Goal: Transaction & Acquisition: Purchase product/service

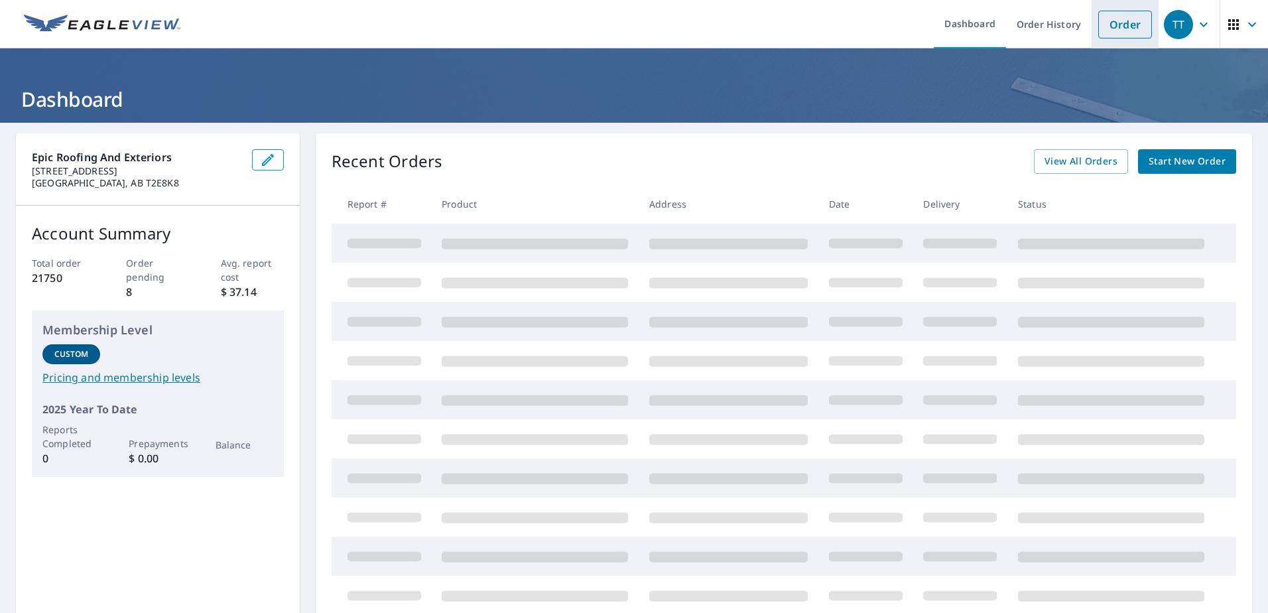
click at [1118, 25] on link "Order" at bounding box center [1125, 25] width 54 height 28
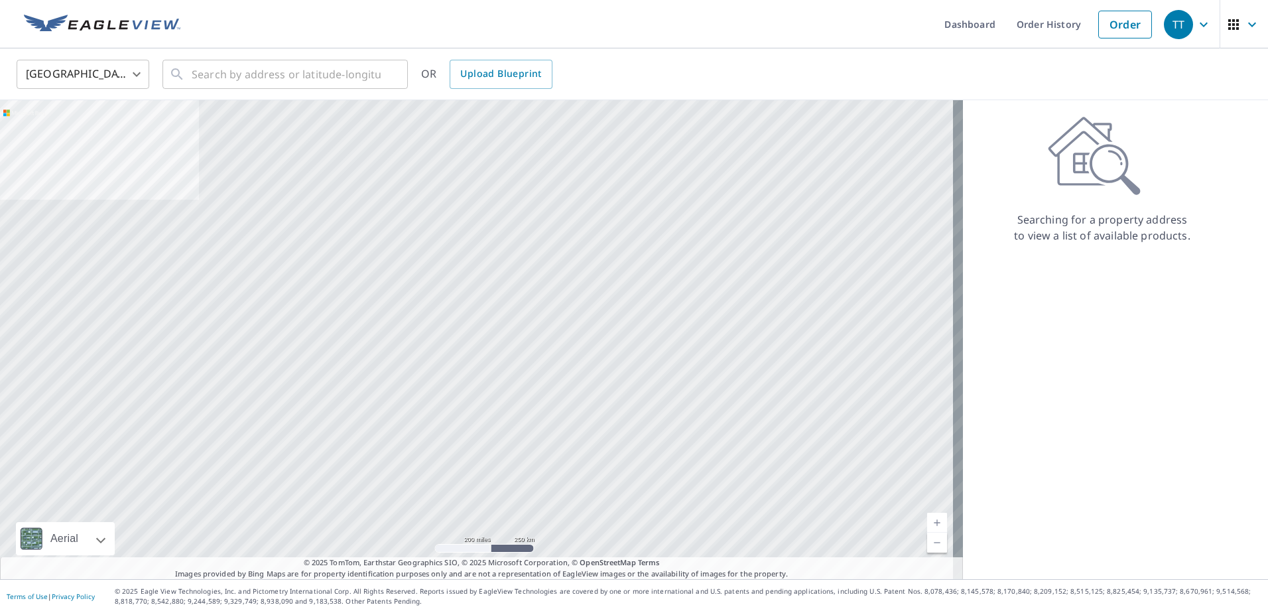
click at [105, 77] on body "TT TT Dashboard Order History Order TT United States US ​ ​ OR Upload Blueprint…" at bounding box center [634, 306] width 1268 height 613
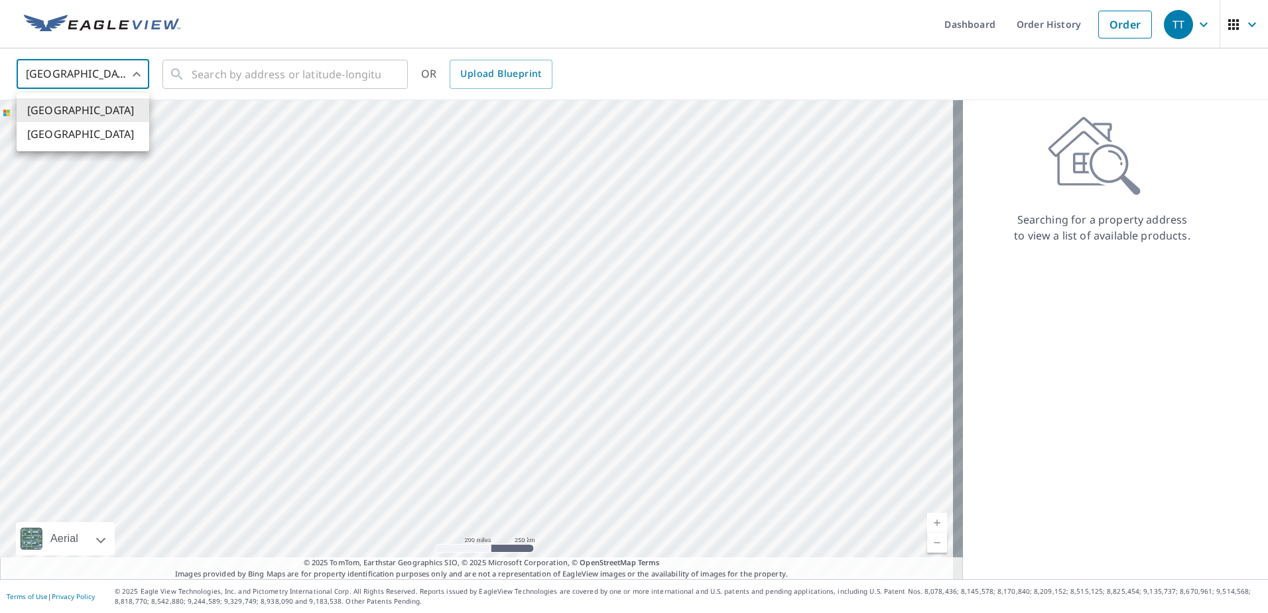
click at [42, 134] on li "[GEOGRAPHIC_DATA]" at bounding box center [83, 134] width 133 height 24
type input "CA"
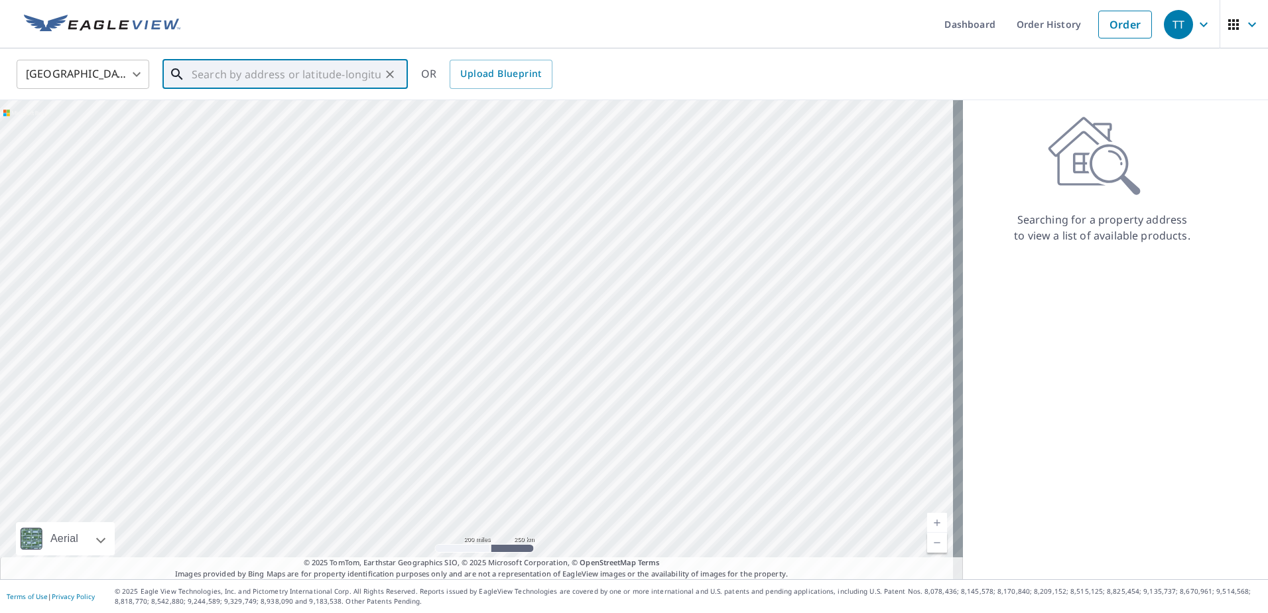
click at [274, 72] on input "text" at bounding box center [286, 74] width 189 height 37
click at [245, 106] on span "[STREET_ADDRESS]" at bounding box center [293, 113] width 208 height 16
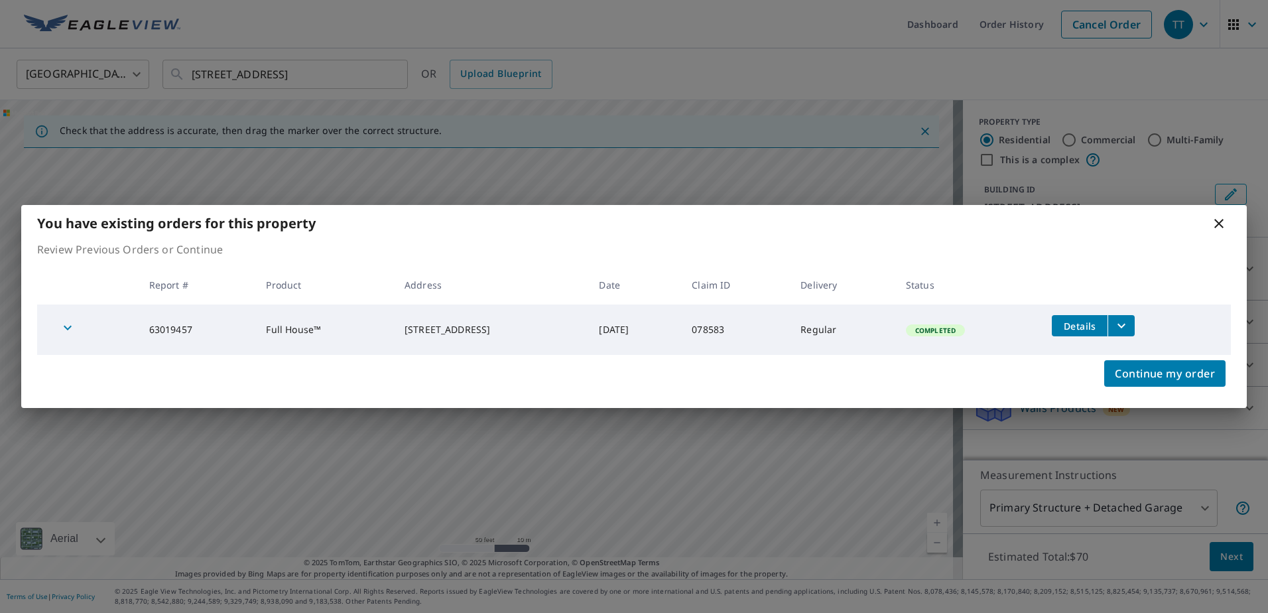
click at [1221, 229] on icon at bounding box center [1219, 223] width 16 height 16
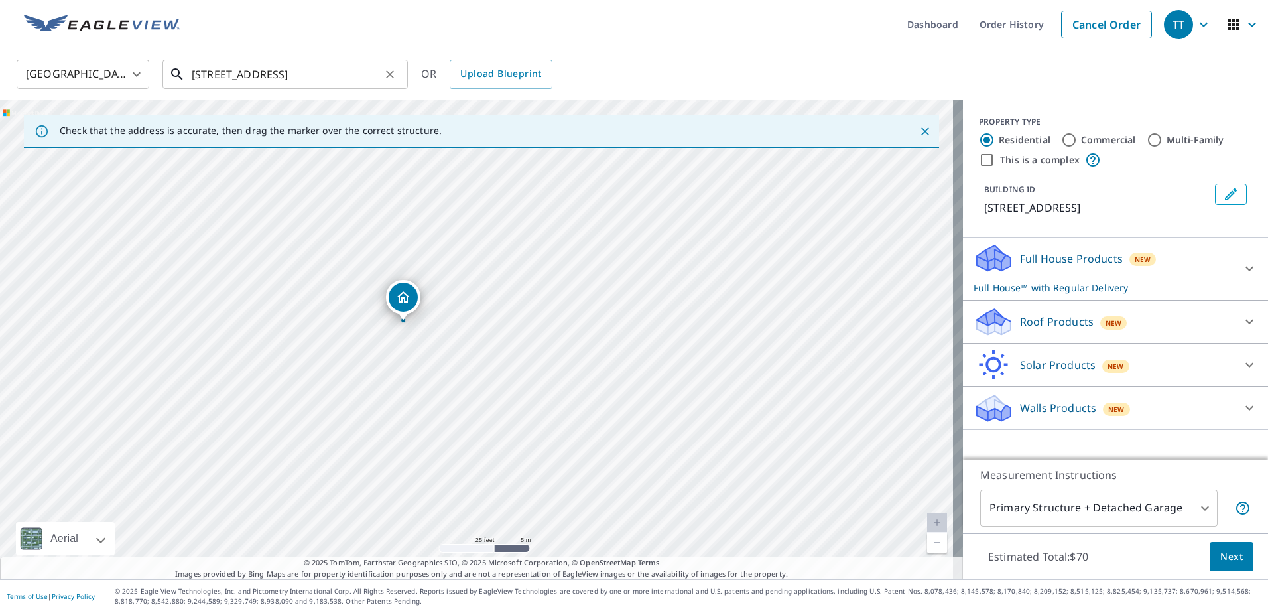
click at [271, 70] on input "[STREET_ADDRESS]" at bounding box center [286, 74] width 189 height 37
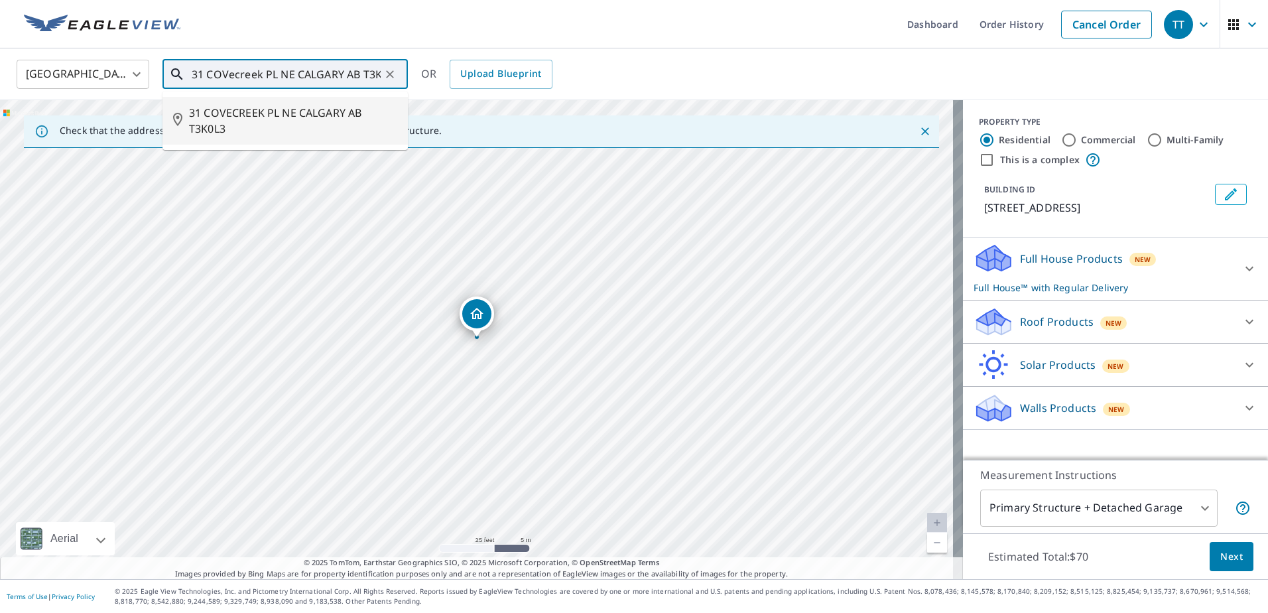
click at [322, 129] on span "31 COVECREEK PL NE CALGARY AB T3K0L3" at bounding box center [293, 121] width 208 height 32
type input "31 COVECREEK PL NE CALGARY AB T3K0L3"
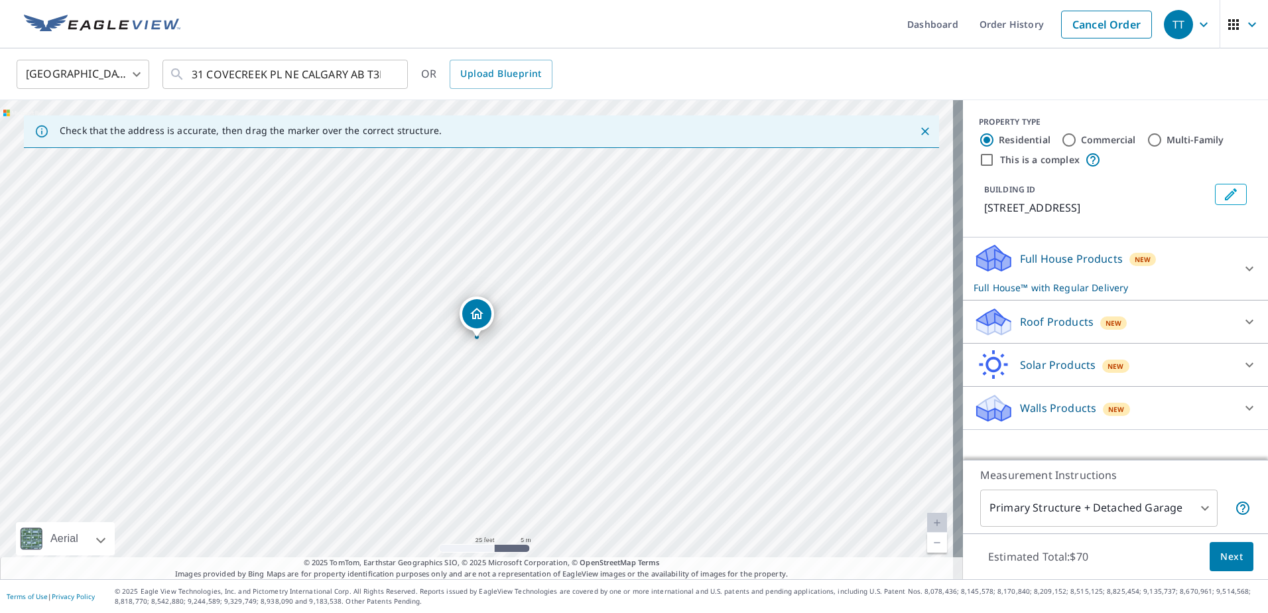
click at [1063, 326] on p "Roof Products" at bounding box center [1057, 322] width 74 height 16
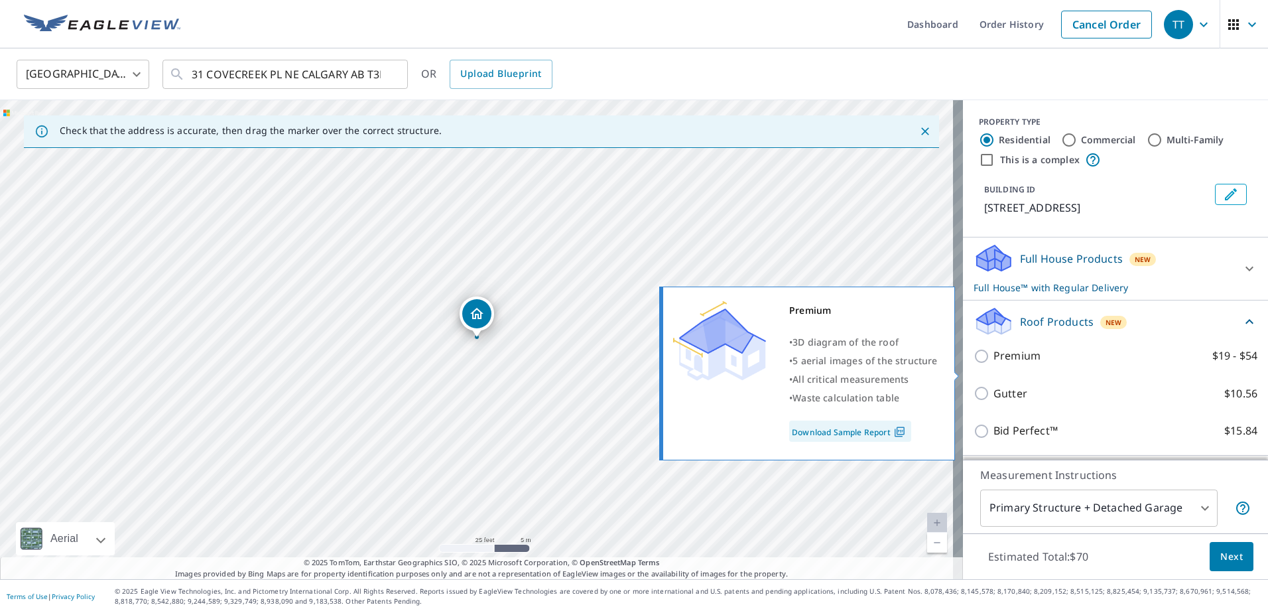
click at [995, 364] on p "Premium" at bounding box center [1016, 355] width 47 height 17
click at [993, 364] on input "Premium $19 - $54" at bounding box center [983, 356] width 20 height 16
checkbox input "true"
checkbox input "false"
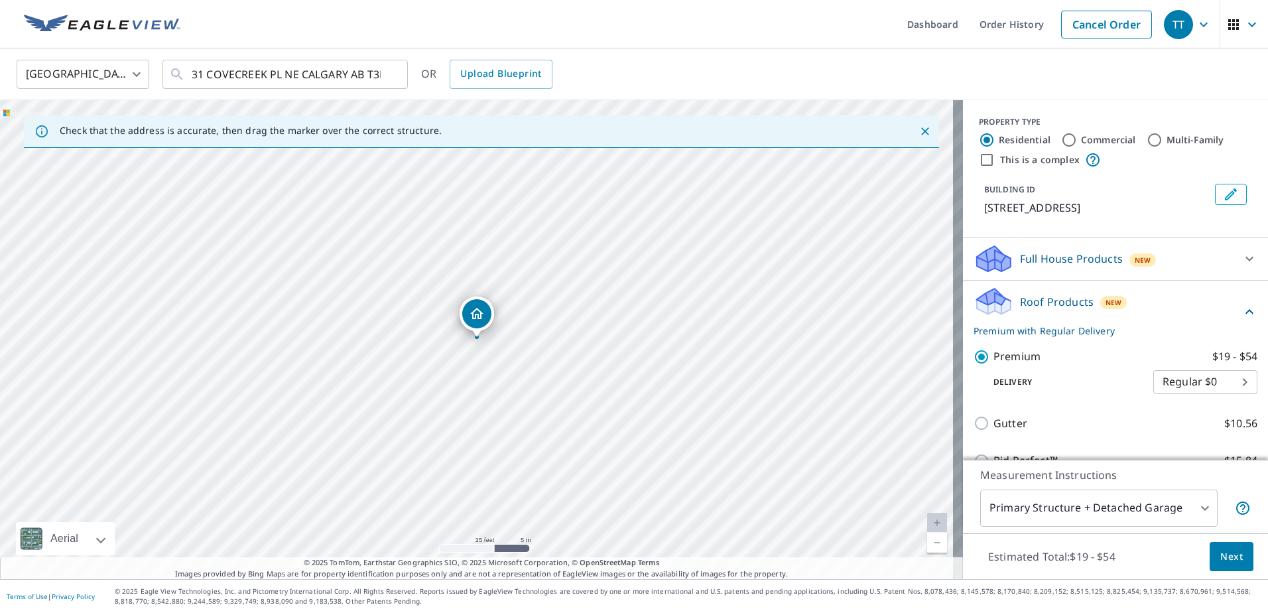
click at [1220, 551] on span "Next" at bounding box center [1231, 556] width 23 height 17
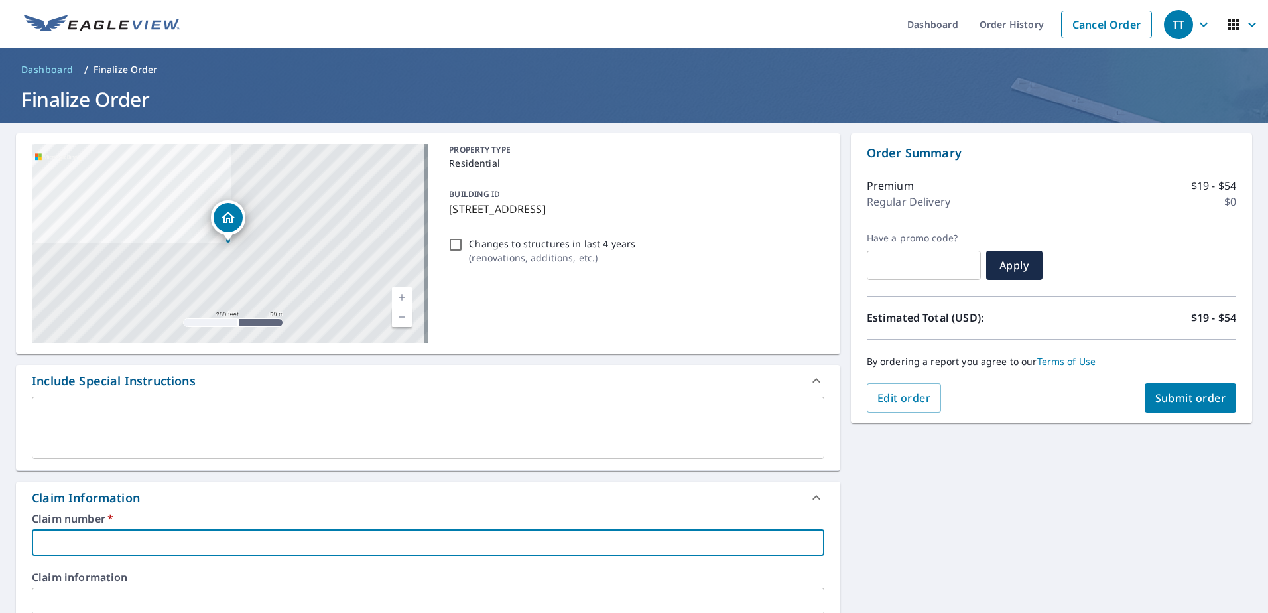
click at [249, 544] on input "text" at bounding box center [428, 542] width 792 height 27
type input "8"
checkbox input "true"
type input "82"
checkbox input "true"
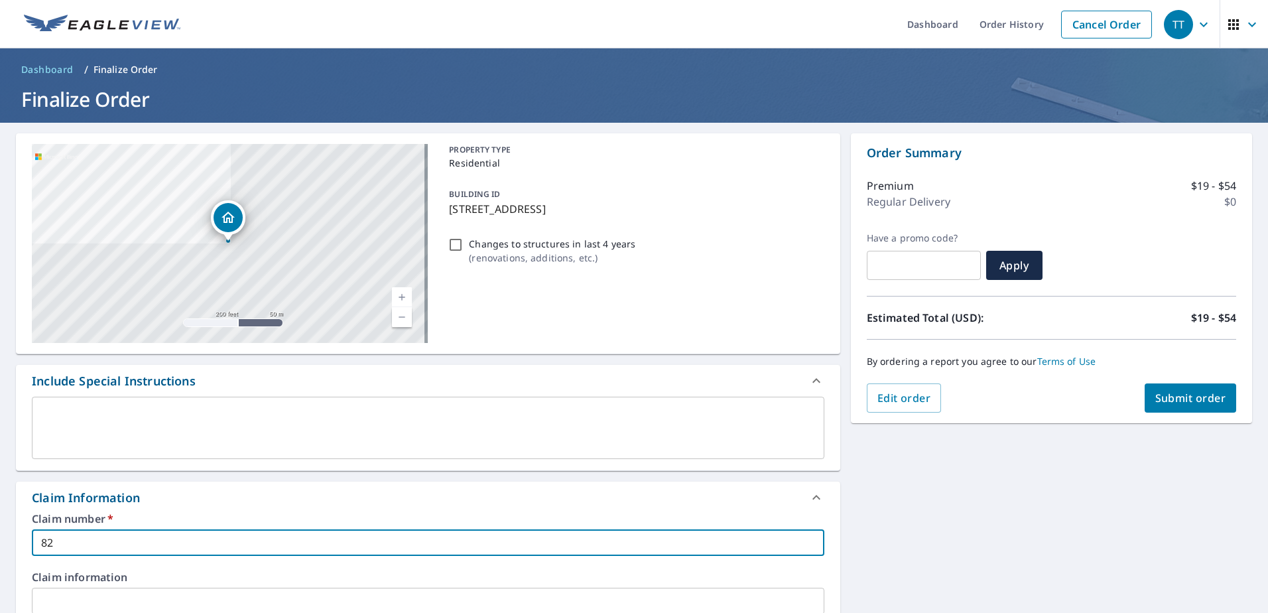
type input "820"
checkbox input "true"
type input "8209"
checkbox input "true"
type input "82092"
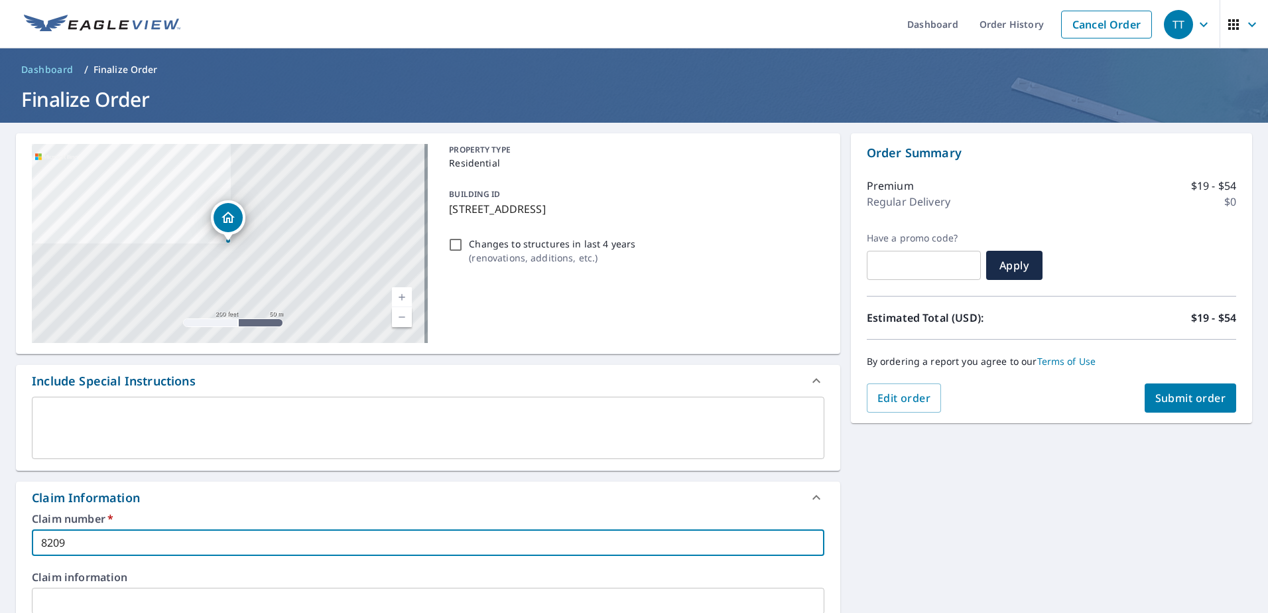
checkbox input "true"
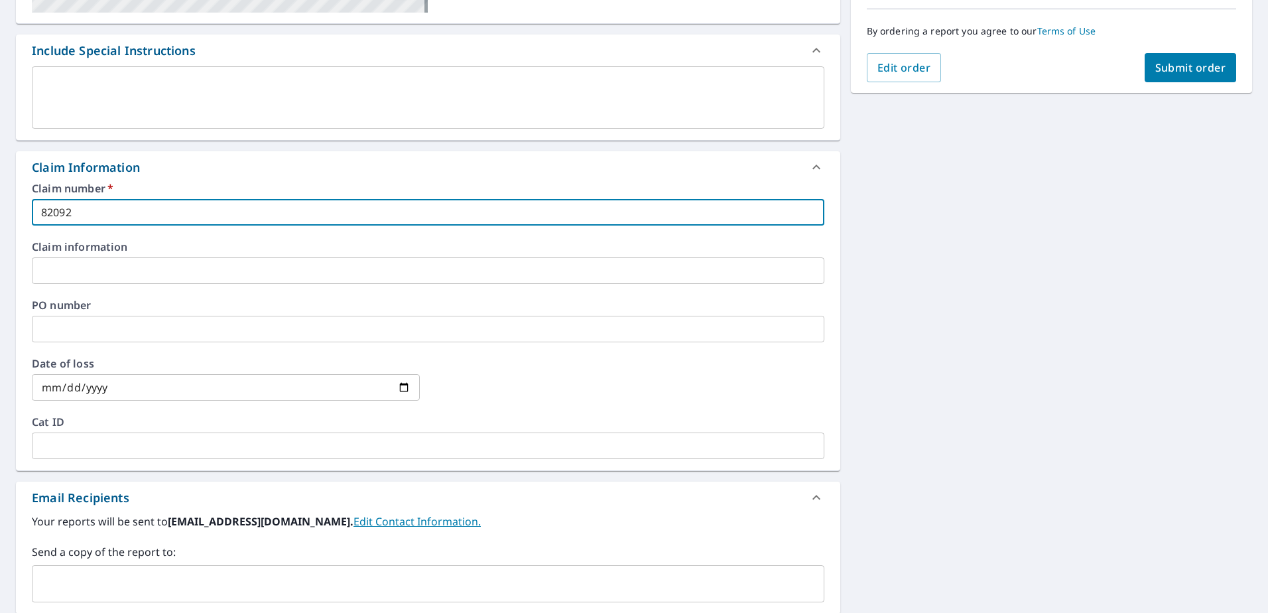
scroll to position [464, 0]
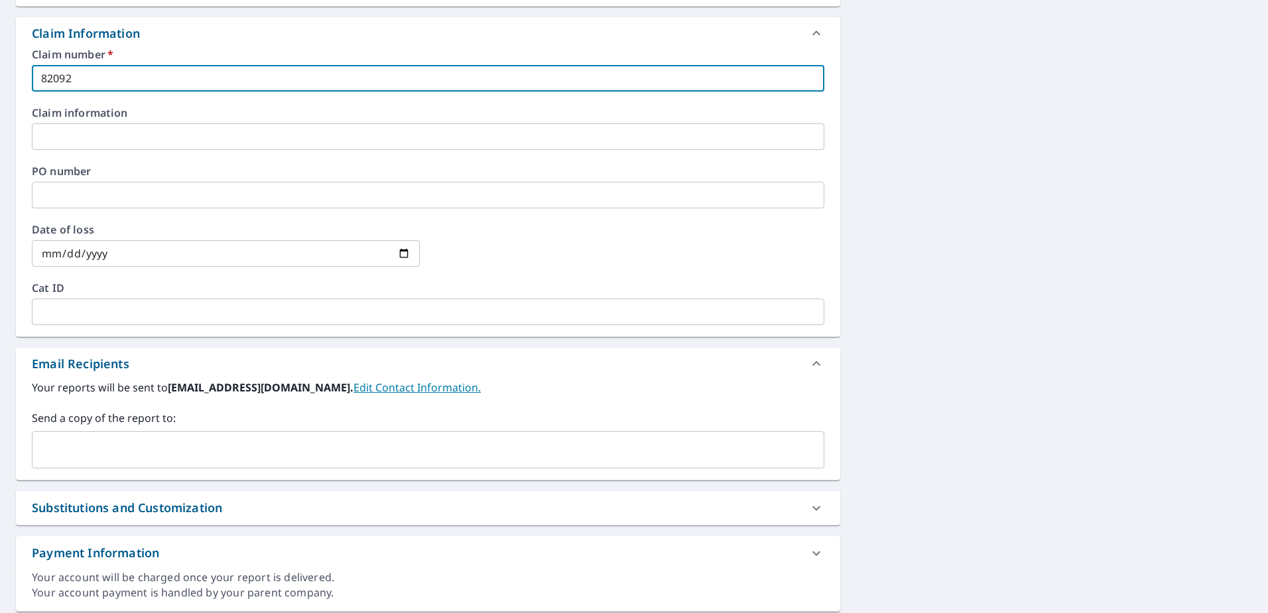
type input "82092"
click at [115, 454] on input "text" at bounding box center [418, 449] width 760 height 25
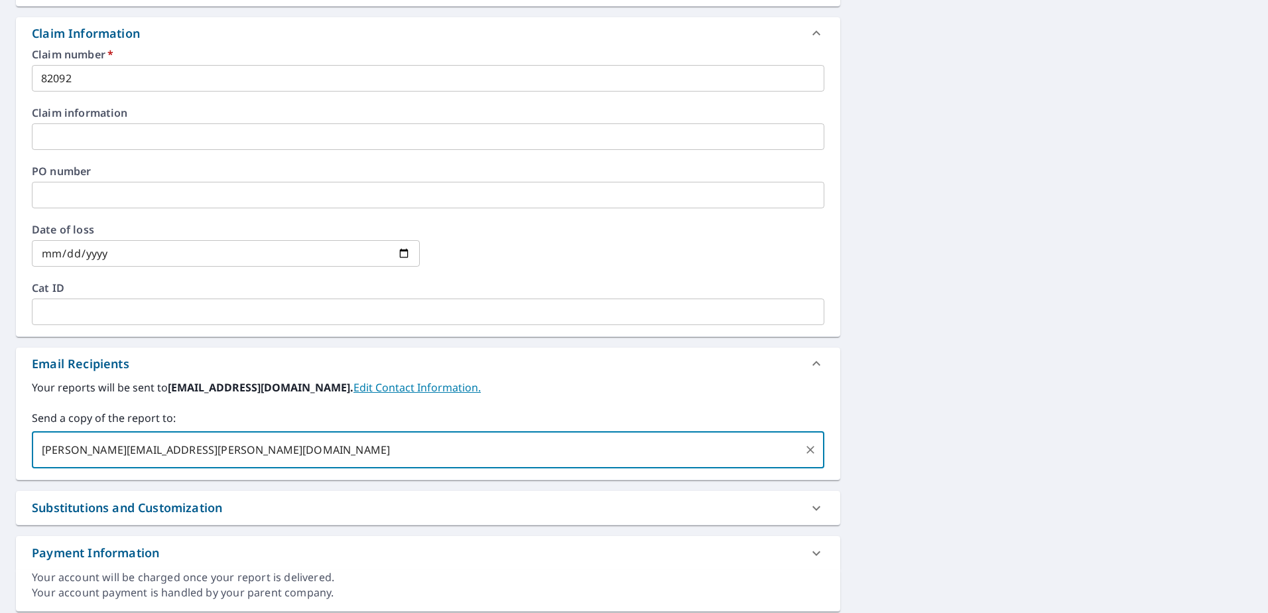
type input "[PERSON_NAME][EMAIL_ADDRESS][PERSON_NAME][DOMAIN_NAME]"
click at [866, 356] on div "31 COVECREEK PL NE CALGARY AB T3K0L3 Aerial Road A standard road map Aerial A d…" at bounding box center [634, 140] width 1268 height 963
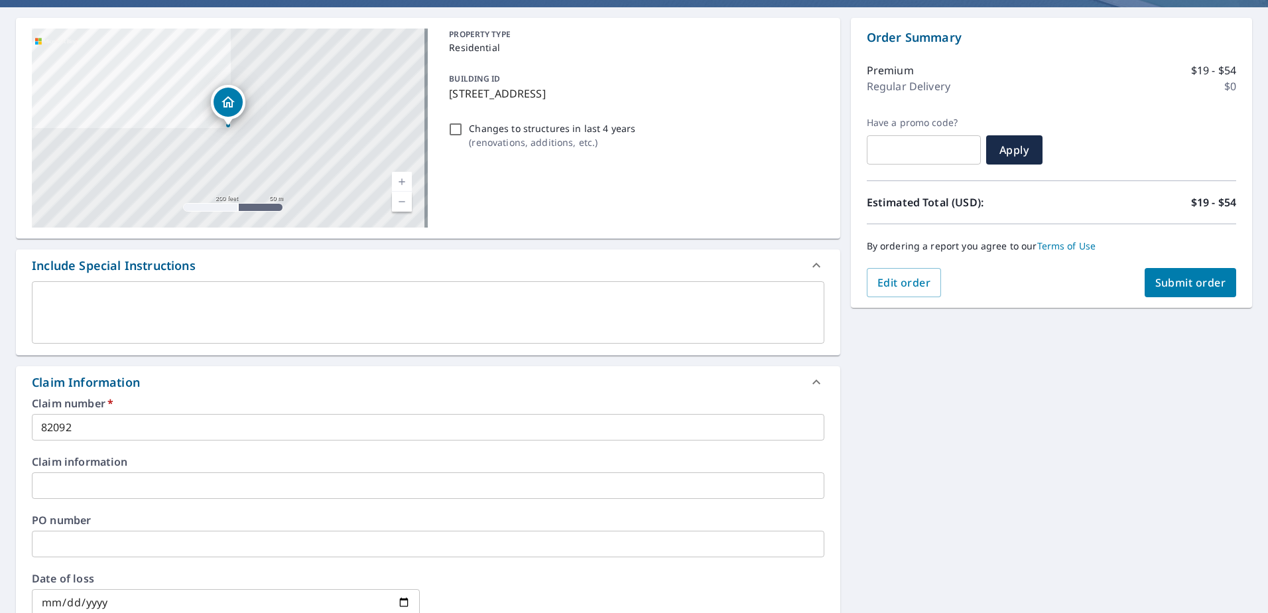
scroll to position [0, 0]
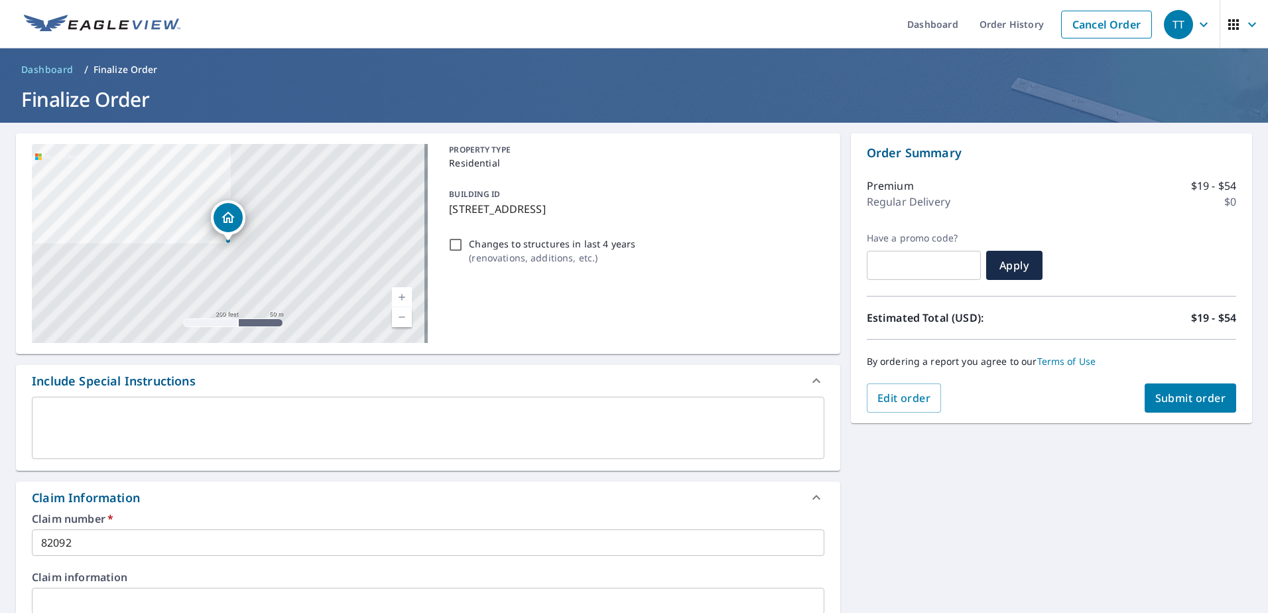
click at [1211, 402] on span "Submit order" at bounding box center [1190, 398] width 71 height 15
checkbox input "true"
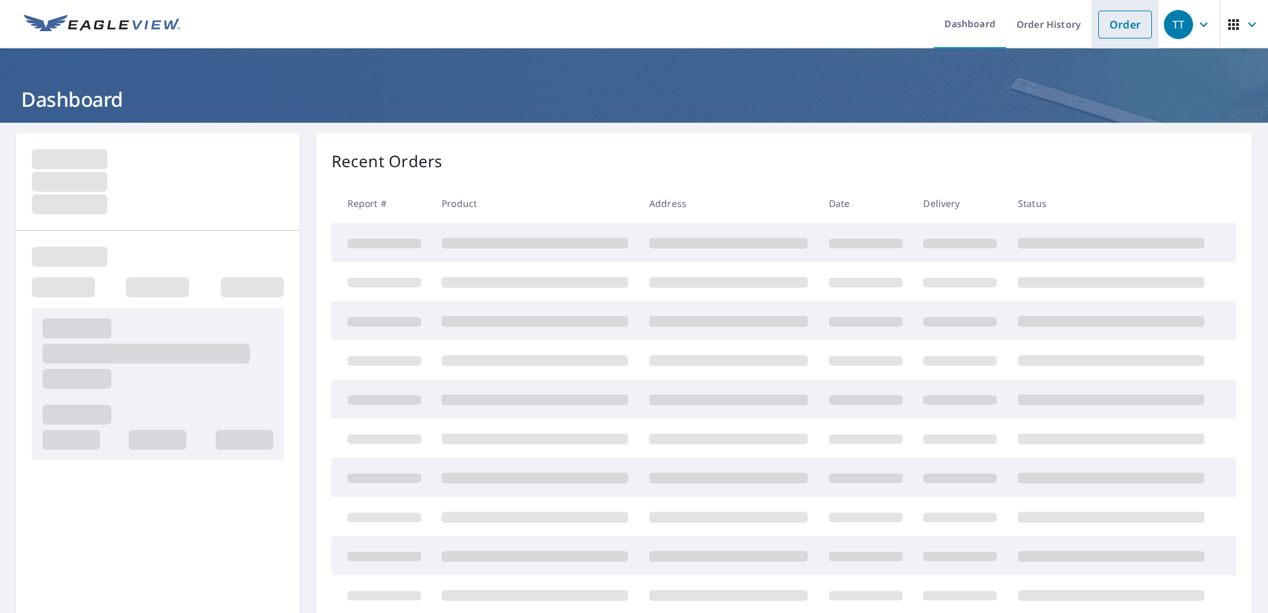
click at [1103, 23] on link "Order" at bounding box center [1125, 25] width 54 height 28
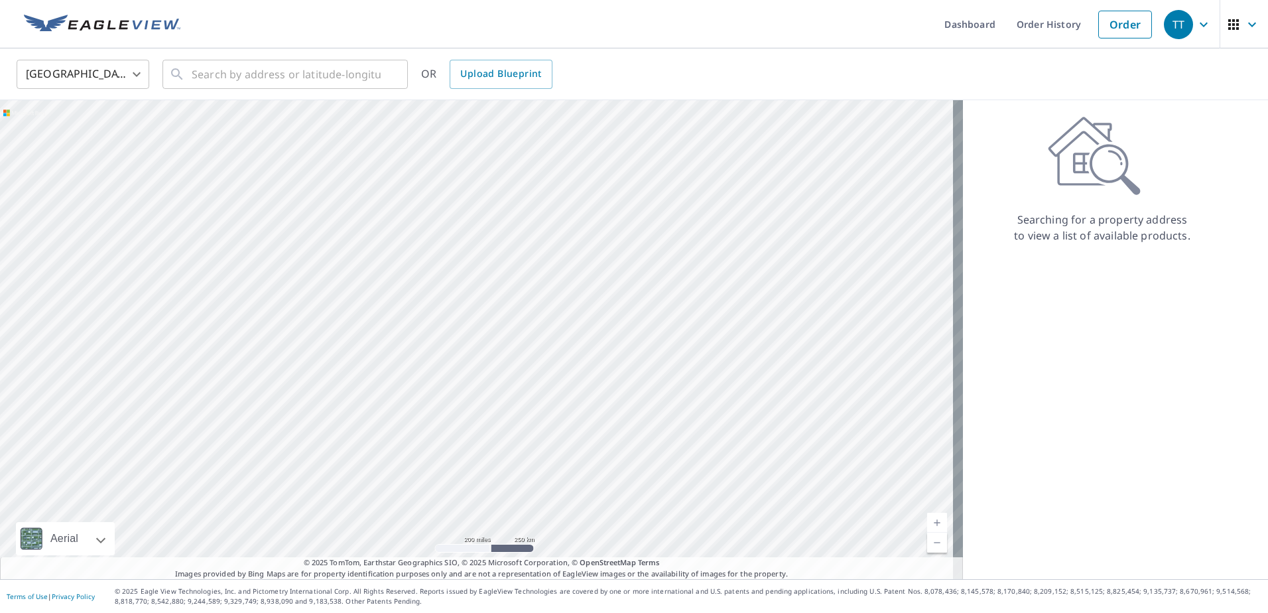
click at [139, 74] on body "TT TT Dashboard Order History Order TT United States US ​ ​ OR Upload Blueprint…" at bounding box center [634, 306] width 1268 height 613
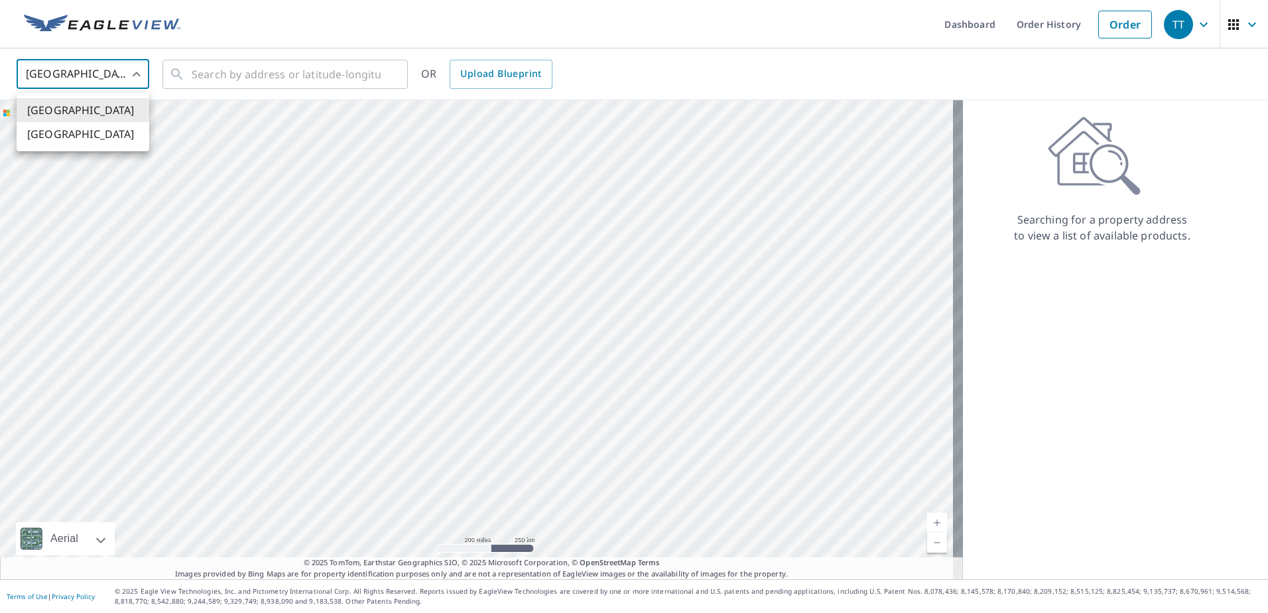
drag, startPoint x: 67, startPoint y: 138, endPoint x: 129, endPoint y: 95, distance: 74.9
click at [72, 133] on li "[GEOGRAPHIC_DATA]" at bounding box center [83, 134] width 133 height 24
type input "CA"
click at [310, 70] on input "text" at bounding box center [286, 74] width 189 height 37
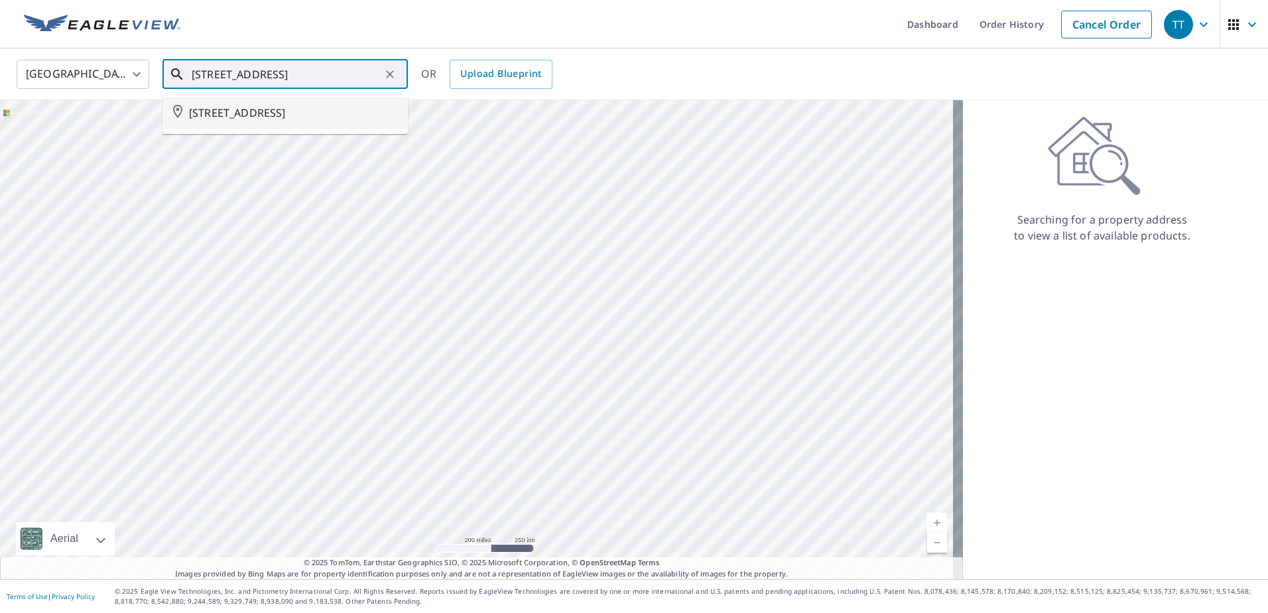
click at [274, 121] on span "[STREET_ADDRESS]" at bounding box center [293, 113] width 208 height 16
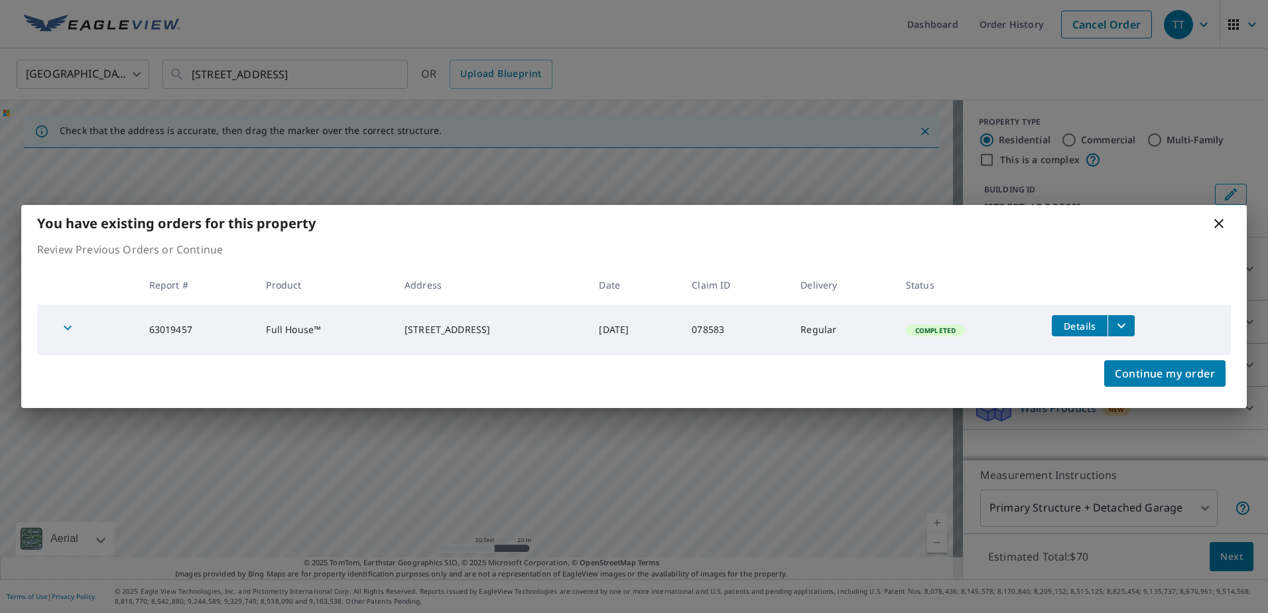
drag, startPoint x: 1223, startPoint y: 224, endPoint x: 1201, endPoint y: 223, distance: 22.6
click at [1220, 224] on icon at bounding box center [1219, 223] width 16 height 16
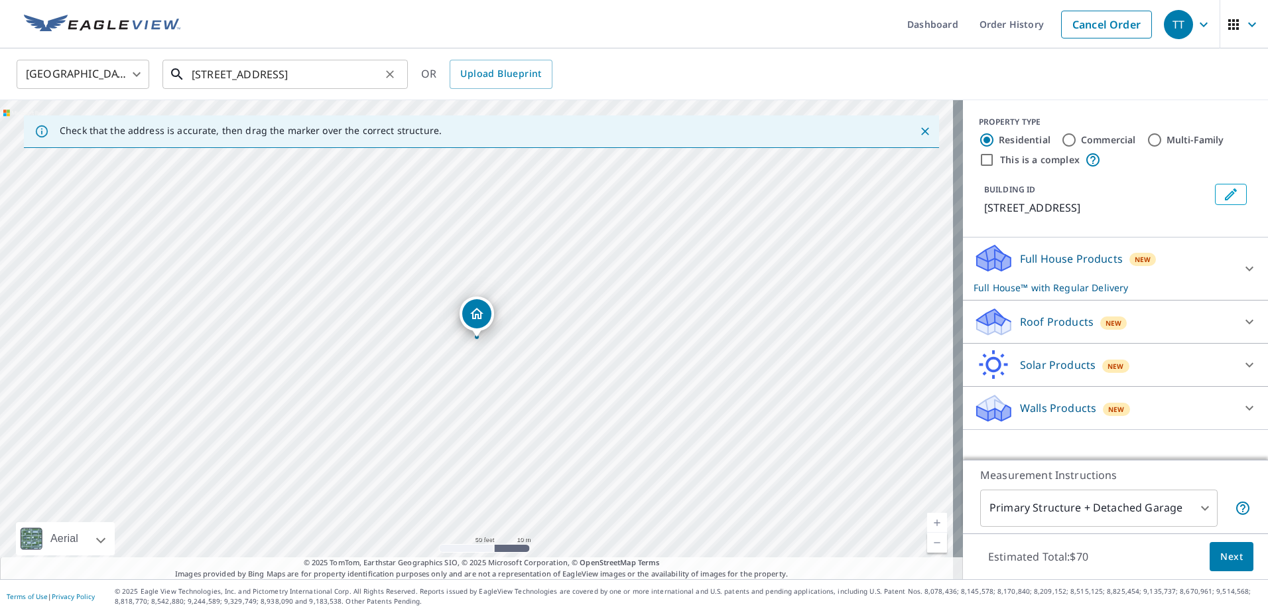
click at [306, 69] on input "[STREET_ADDRESS]" at bounding box center [286, 74] width 189 height 37
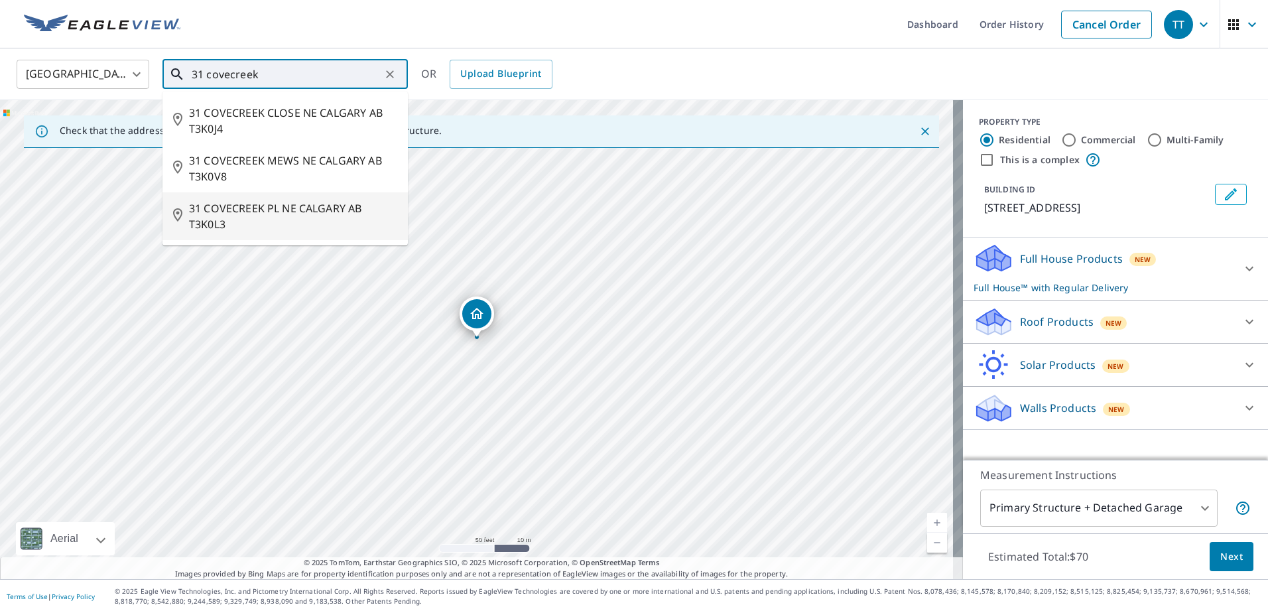
click at [302, 215] on span "31 COVECREEK PL NE CALGARY AB T3K0L3" at bounding box center [293, 216] width 208 height 32
type input "31 COVECREEK PL NE CALGARY AB T3K0L3"
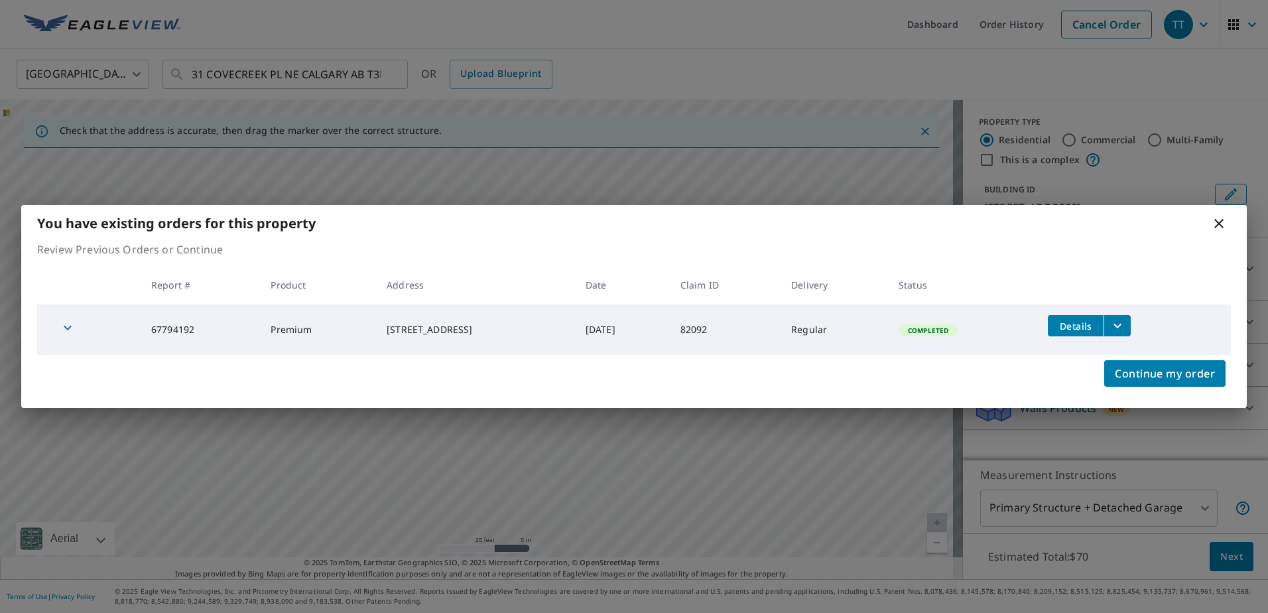
click at [1220, 221] on icon at bounding box center [1219, 223] width 16 height 16
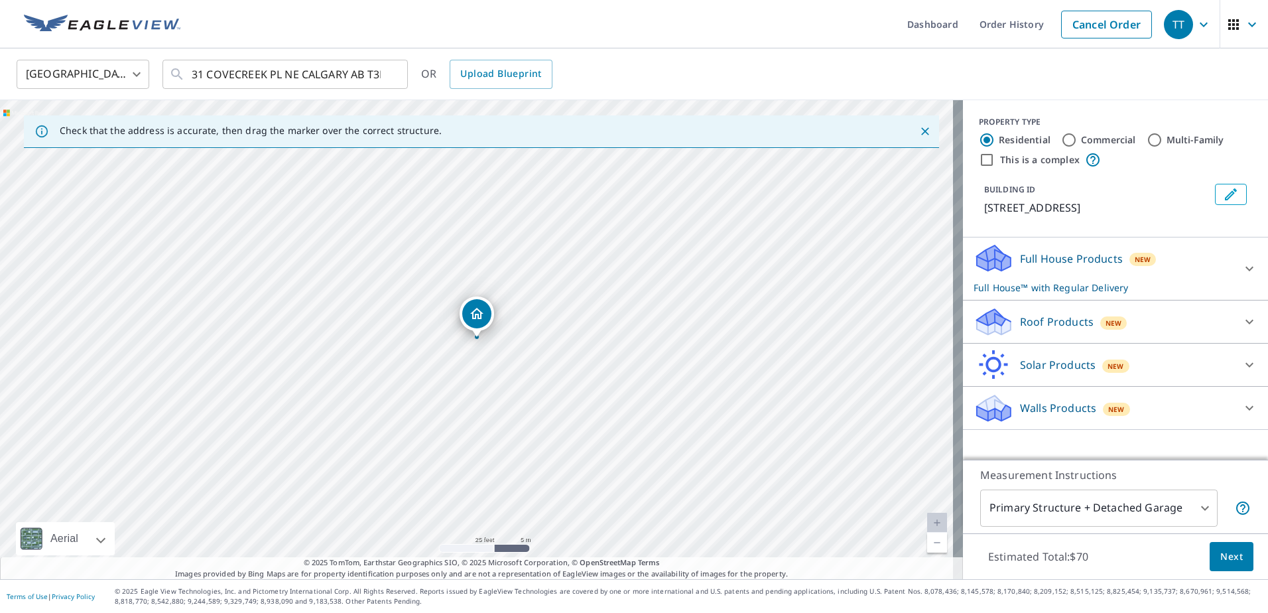
click at [1030, 402] on p "Walls Products" at bounding box center [1058, 408] width 76 height 16
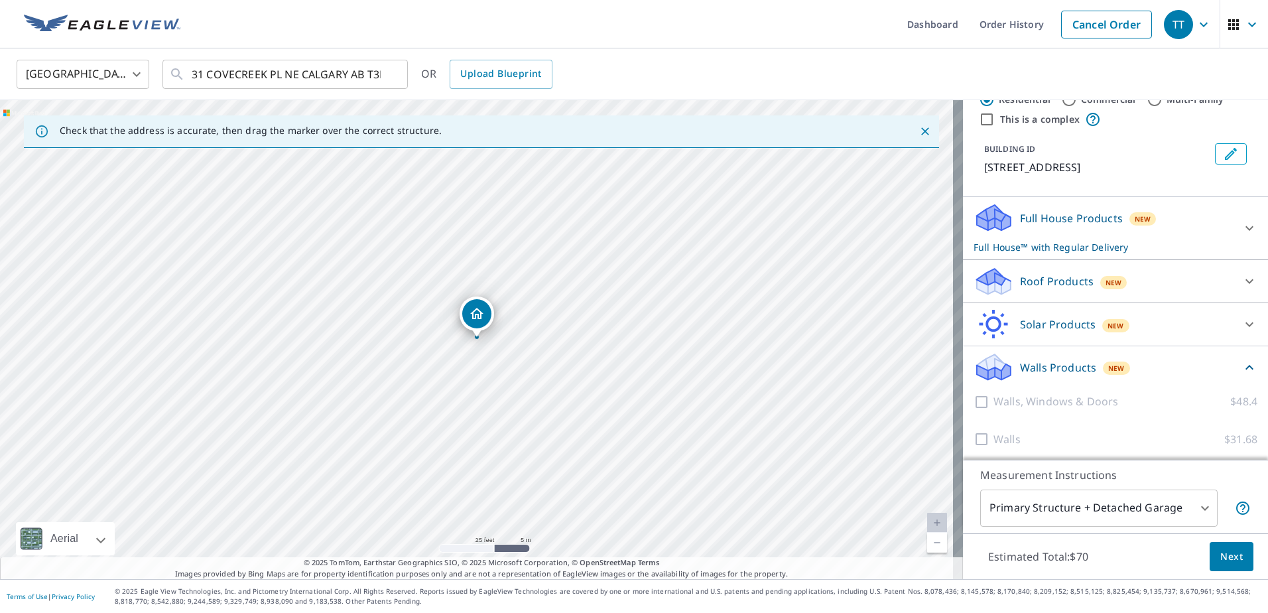
scroll to position [60, 0]
click at [1070, 217] on p "Full House Products" at bounding box center [1071, 214] width 103 height 16
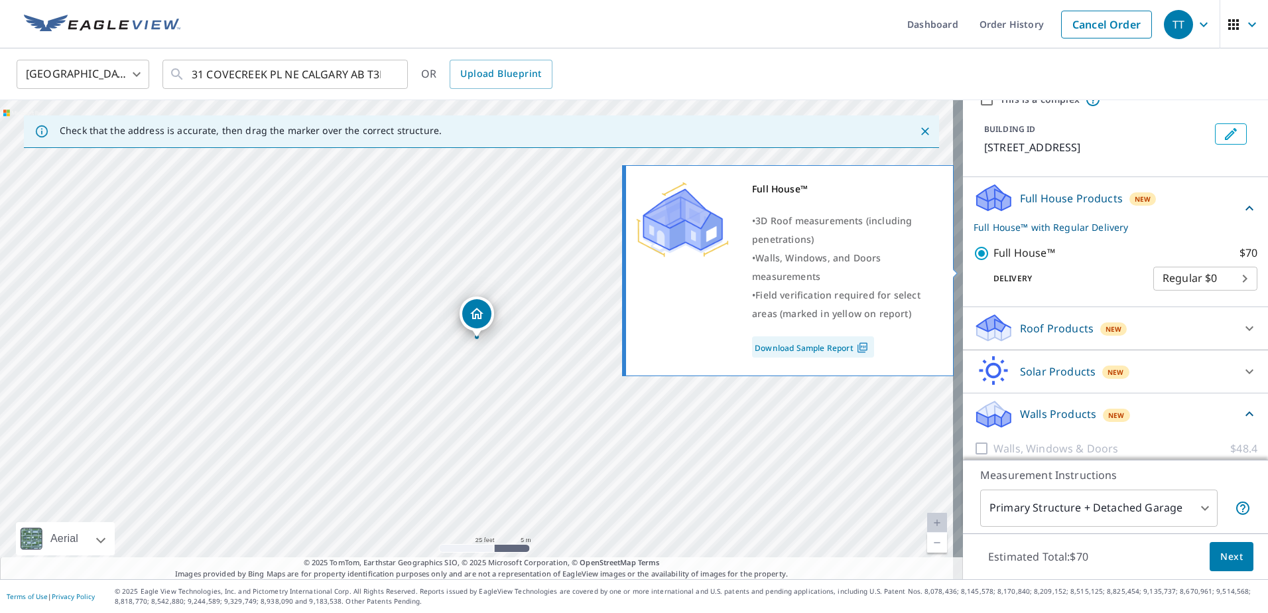
click at [1037, 261] on p "Full House™" at bounding box center [1024, 253] width 62 height 17
click at [993, 261] on input "Full House™ $70" at bounding box center [983, 253] width 20 height 16
checkbox input "false"
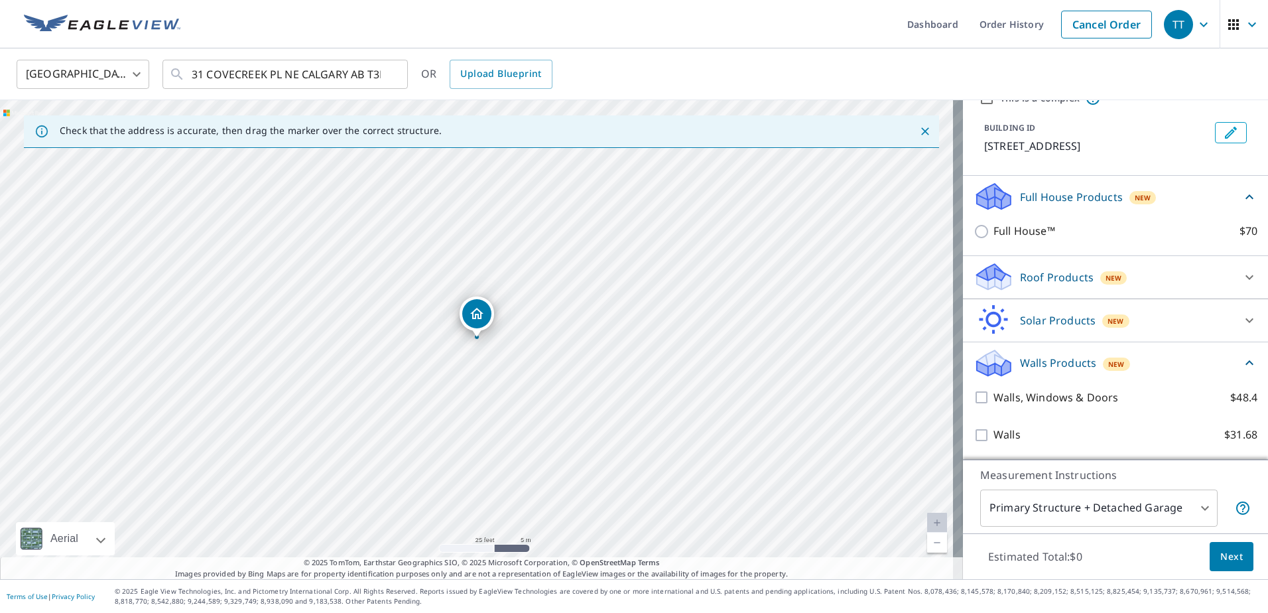
scroll to position [78, 0]
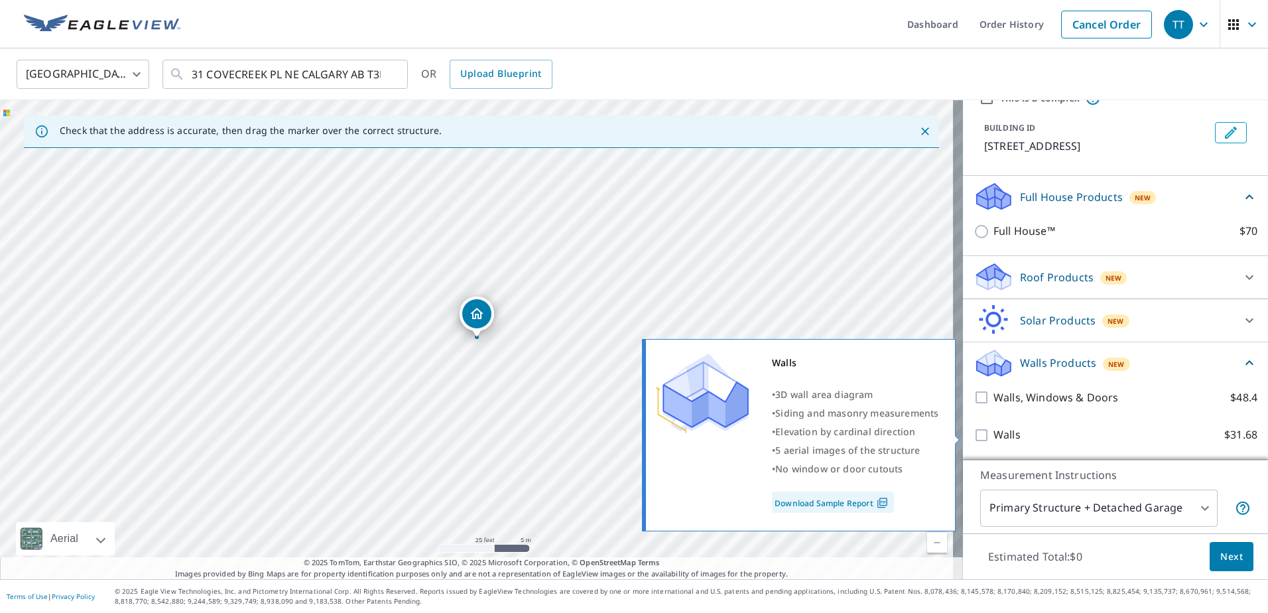
click at [973, 434] on input "Walls $31.68" at bounding box center [983, 435] width 20 height 16
checkbox input "true"
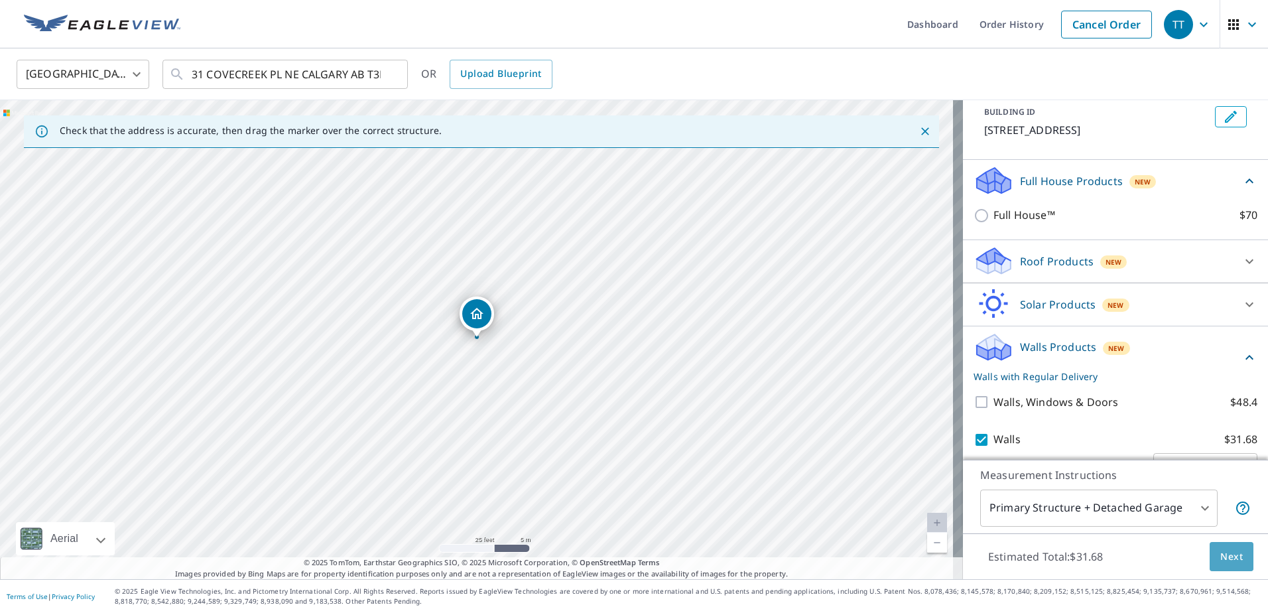
click at [1235, 562] on button "Next" at bounding box center [1231, 557] width 44 height 30
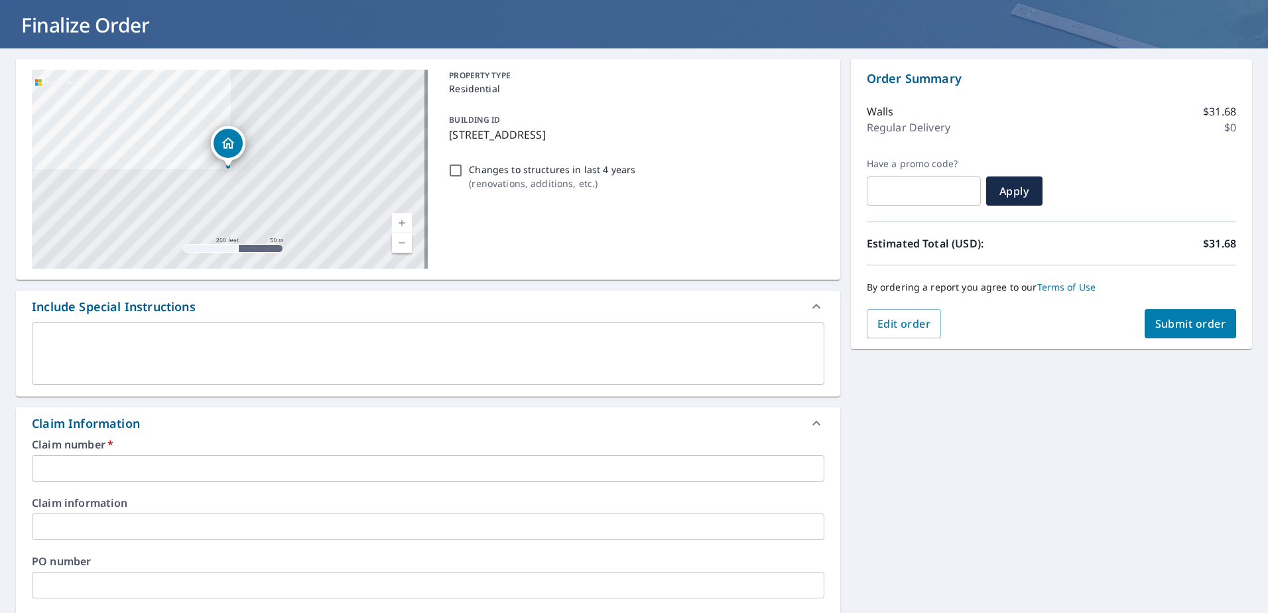
scroll to position [265, 0]
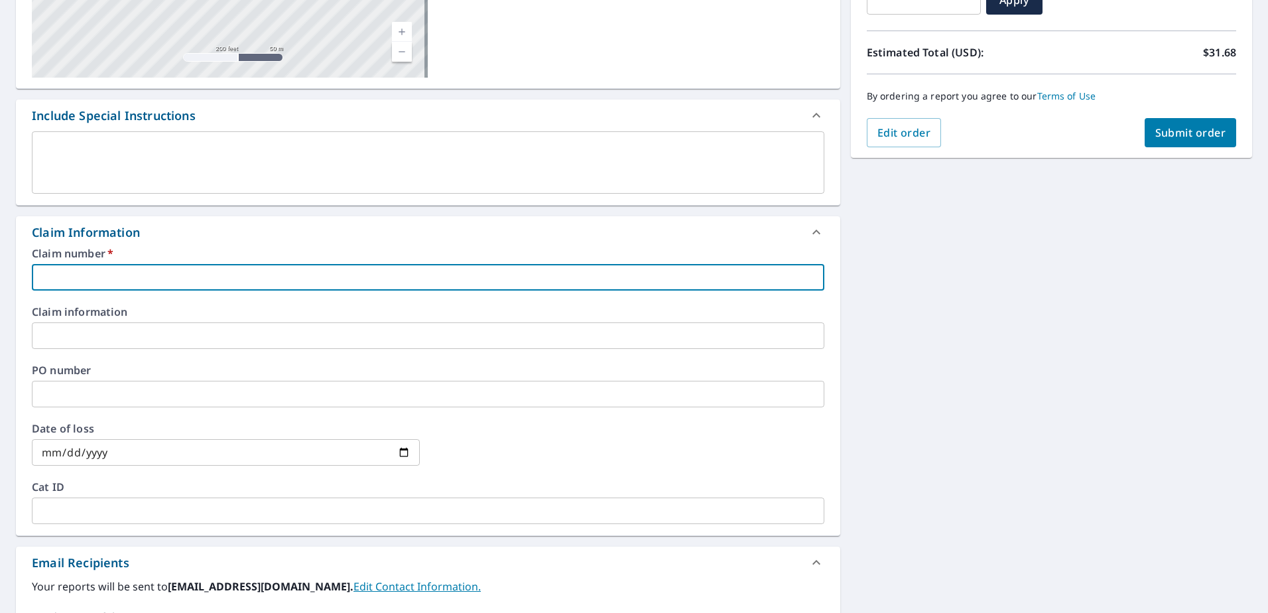
click at [153, 275] on input "text" at bounding box center [428, 277] width 792 height 27
type input "8"
checkbox input "true"
type input "82"
checkbox input "true"
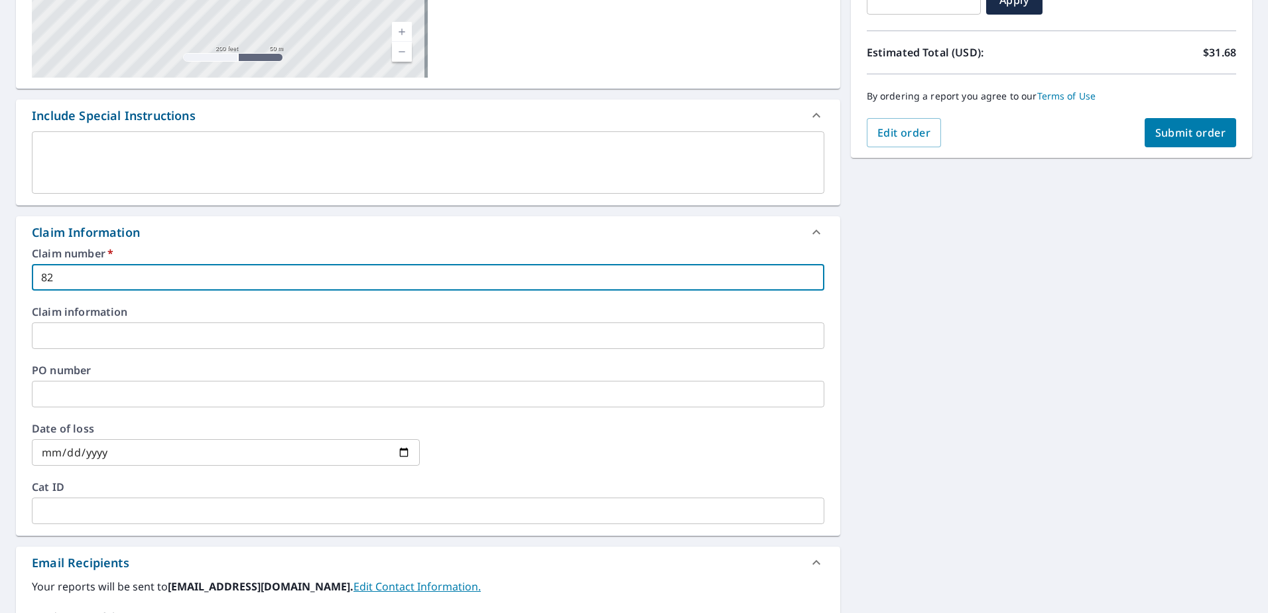
type input "820"
checkbox input "true"
type input "8209"
checkbox input "true"
type input "82092"
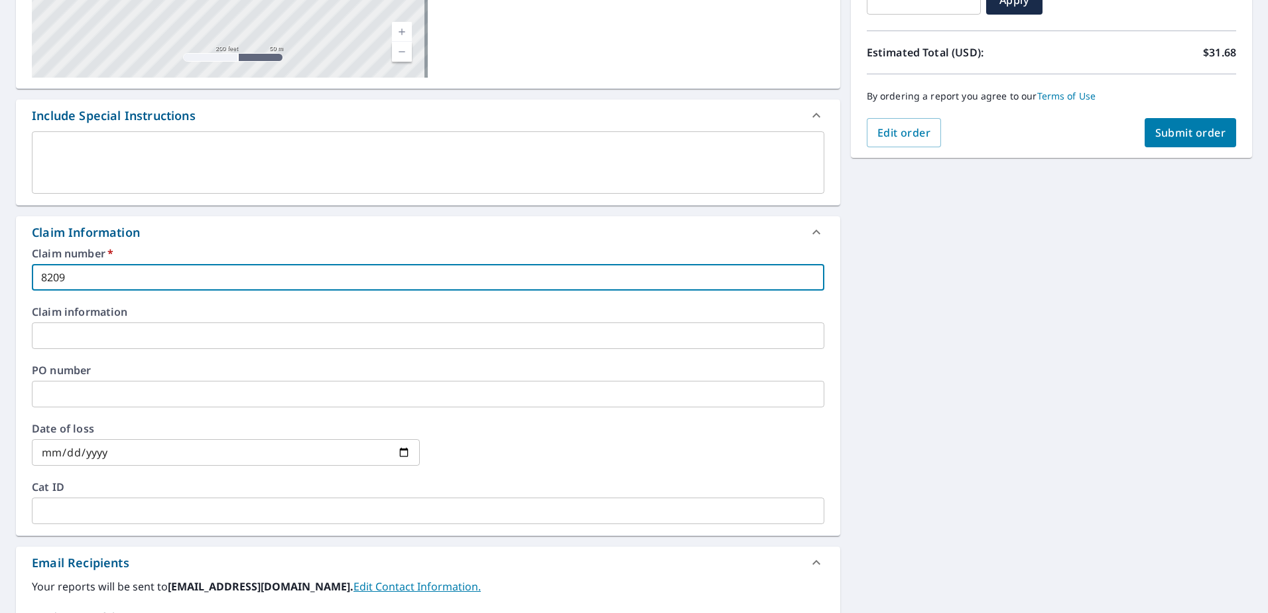
checkbox input "true"
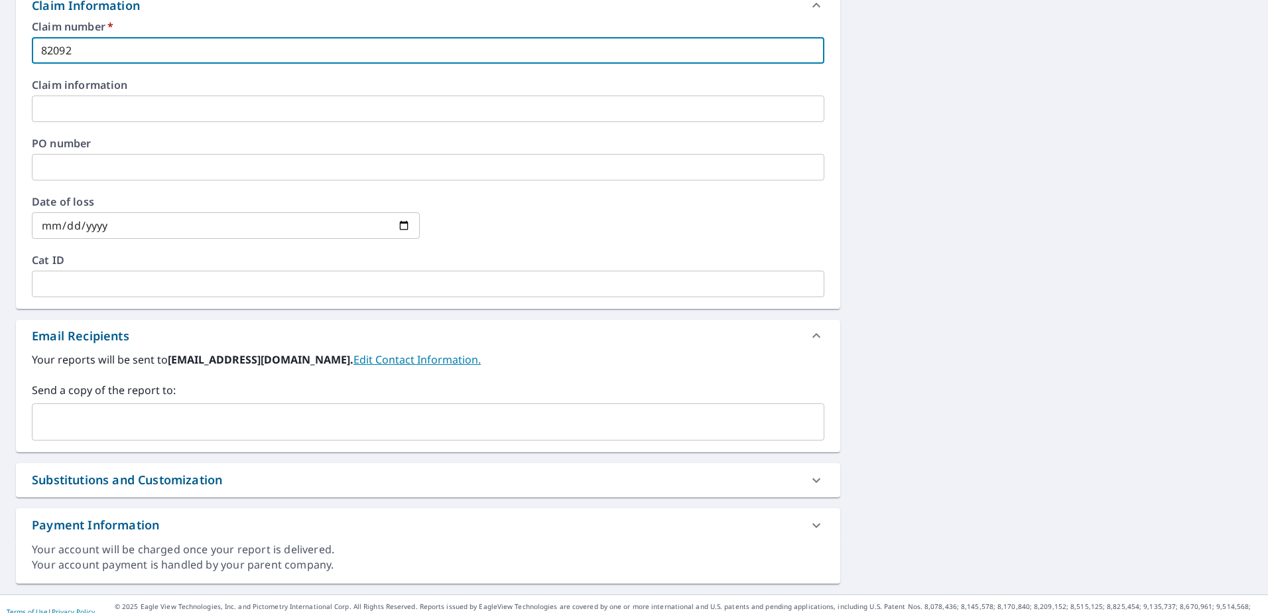
scroll to position [507, 0]
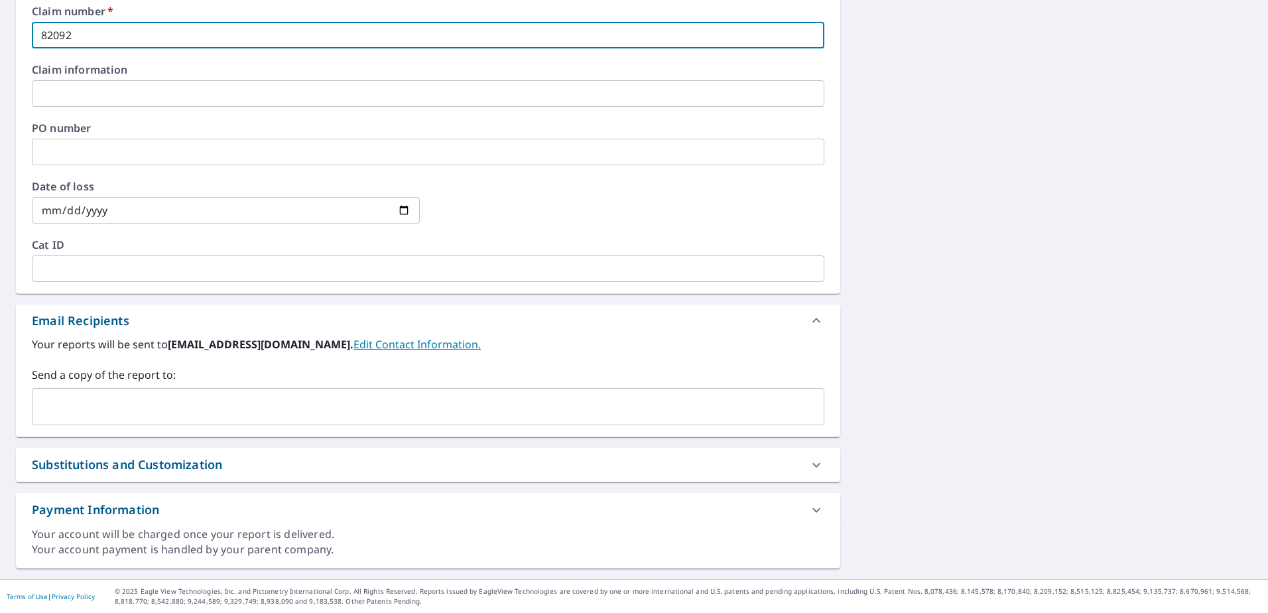
type input "82092"
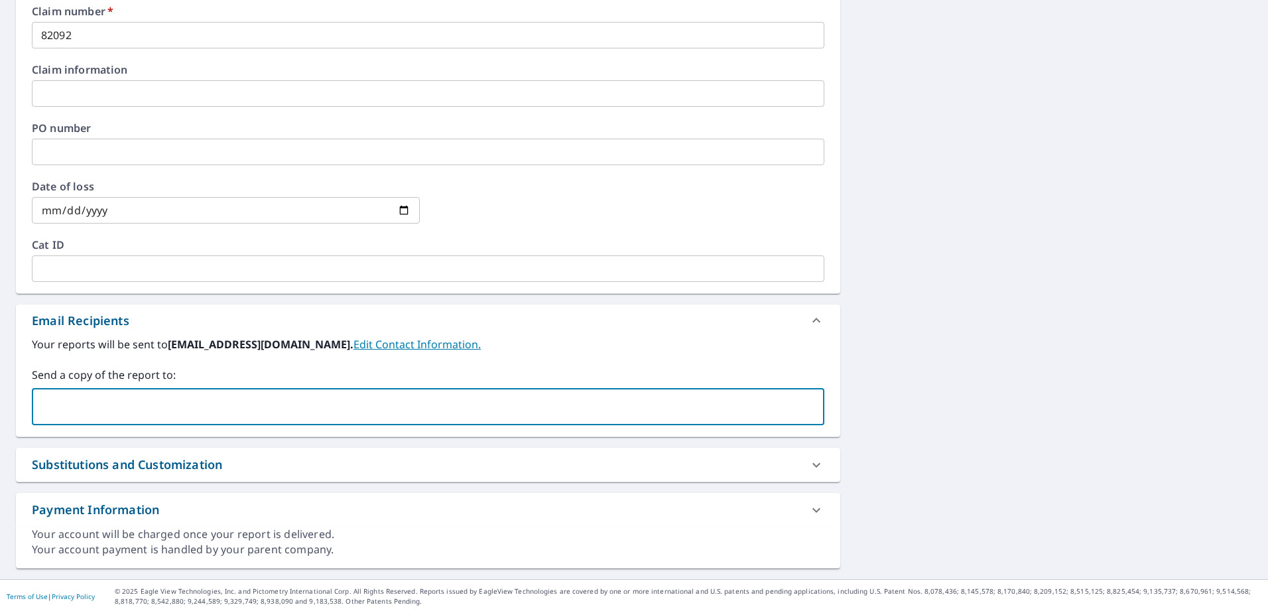
click at [88, 407] on input "text" at bounding box center [418, 406] width 760 height 25
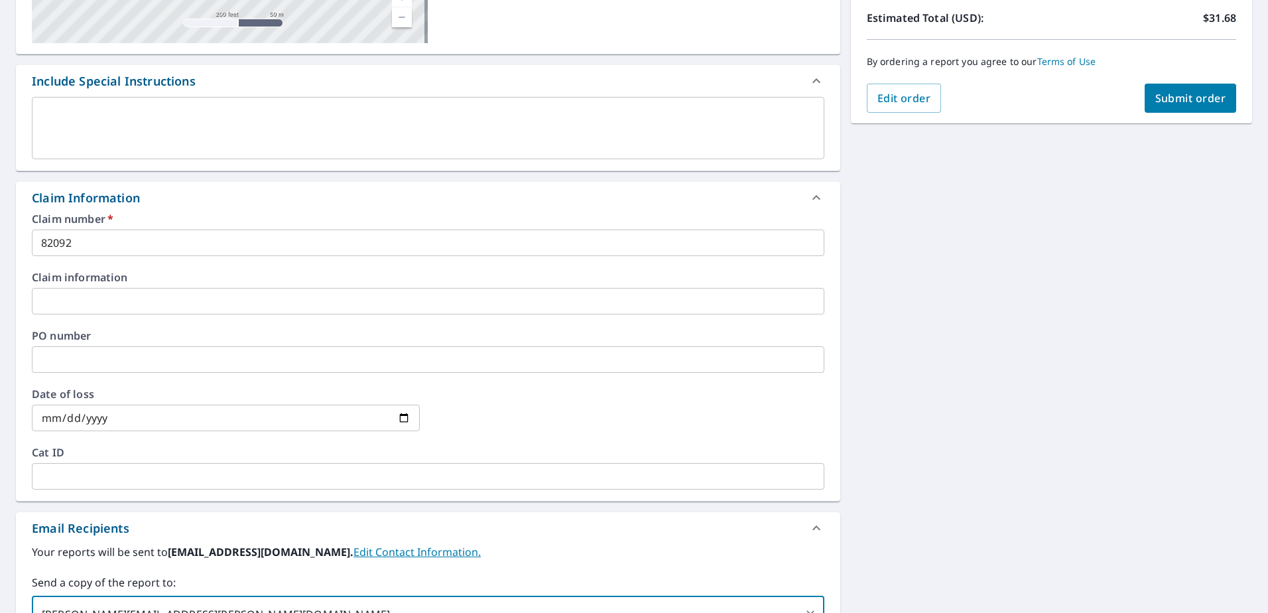
scroll to position [0, 0]
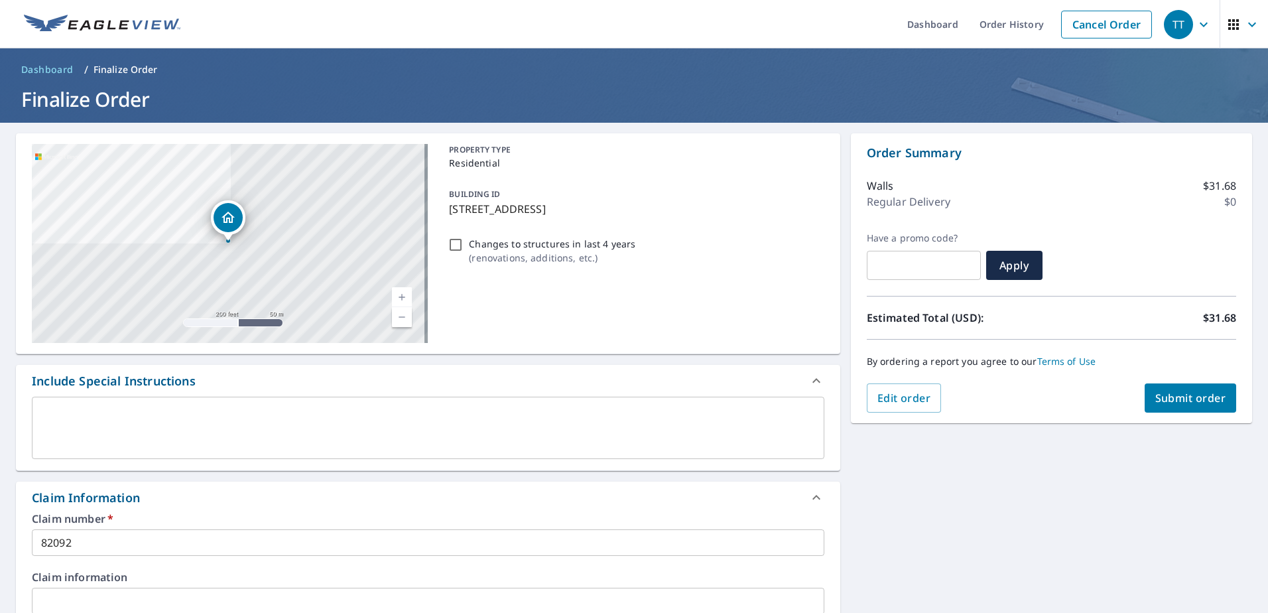
type input "[PERSON_NAME][EMAIL_ADDRESS][PERSON_NAME][DOMAIN_NAME]"
click at [1185, 404] on span "Submit order" at bounding box center [1190, 398] width 71 height 15
checkbox input "true"
